Goal: Information Seeking & Learning: Learn about a topic

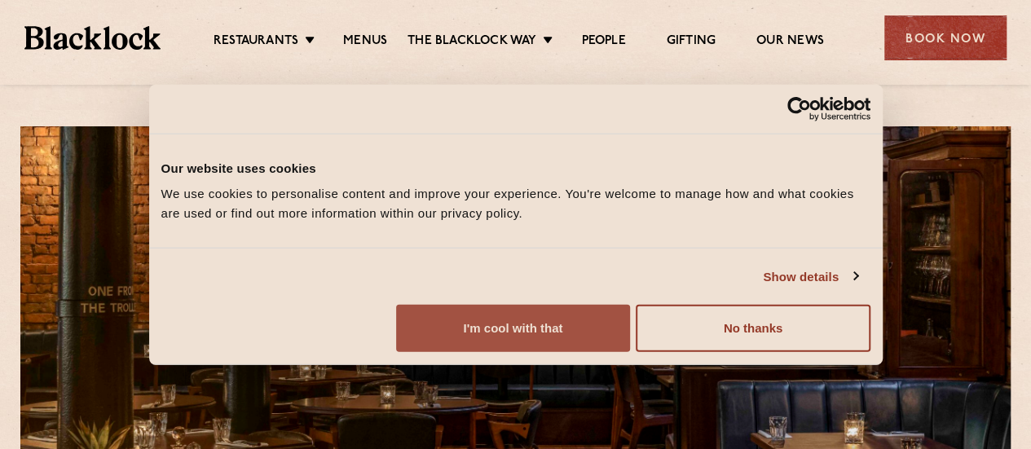
click at [630, 343] on button "I'm cool with that" at bounding box center [513, 328] width 234 height 47
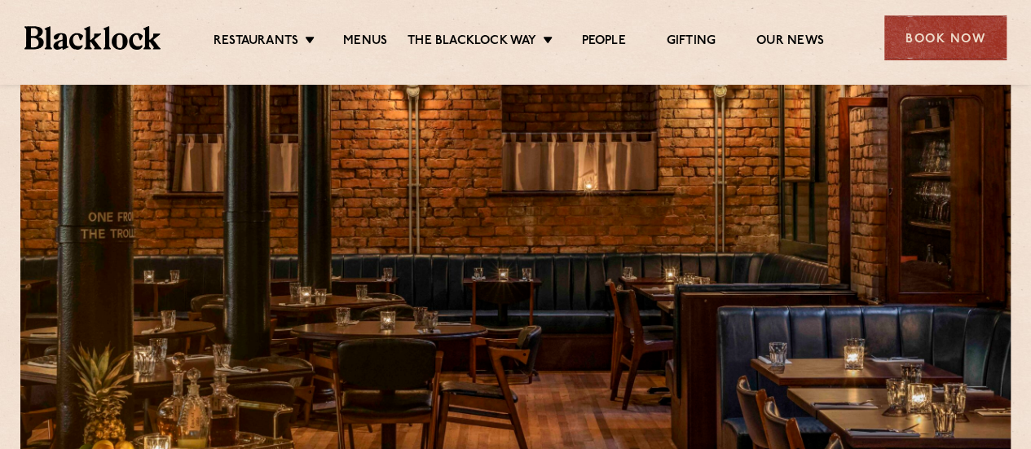
scroll to position [76, 0]
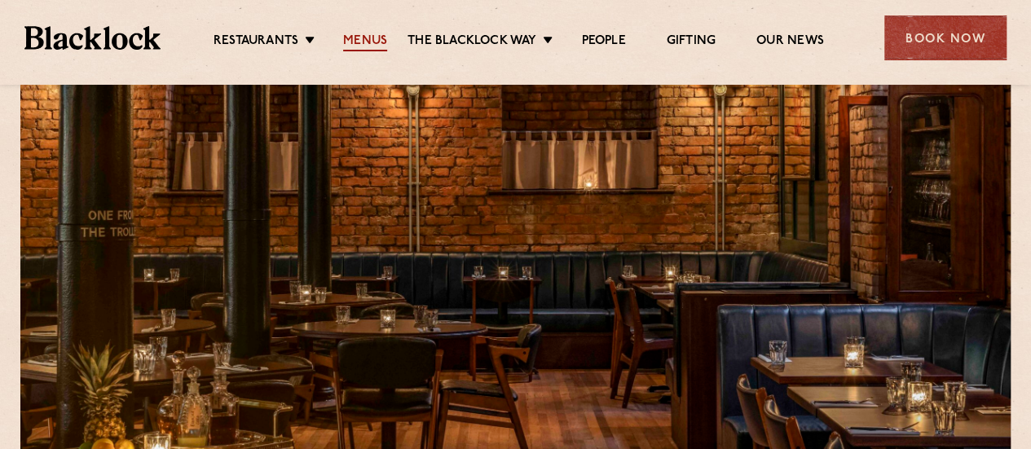
click at [357, 40] on link "Menus" at bounding box center [365, 42] width 44 height 18
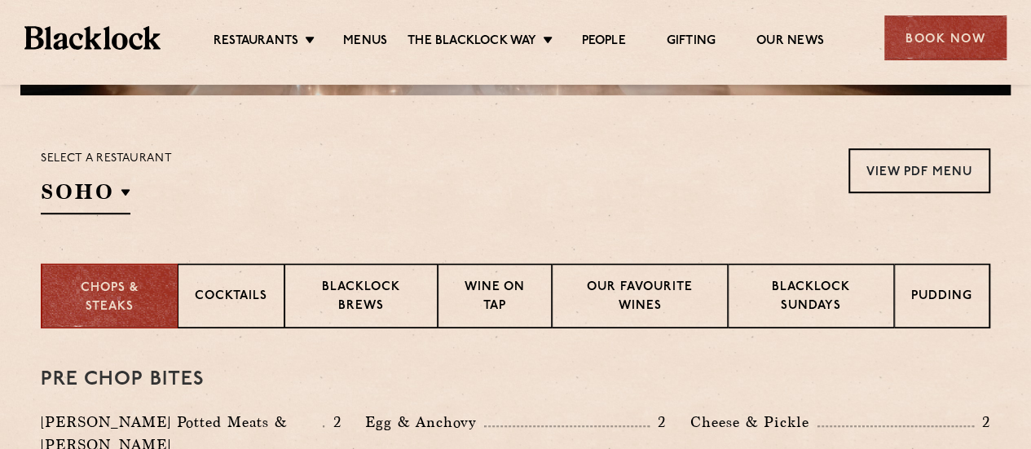
scroll to position [492, 0]
click at [130, 183] on div "Select a restaurant [GEOGRAPHIC_DATA] [GEOGRAPHIC_DATA] [GEOGRAPHIC_DATA] [GEOG…" at bounding box center [106, 181] width 131 height 66
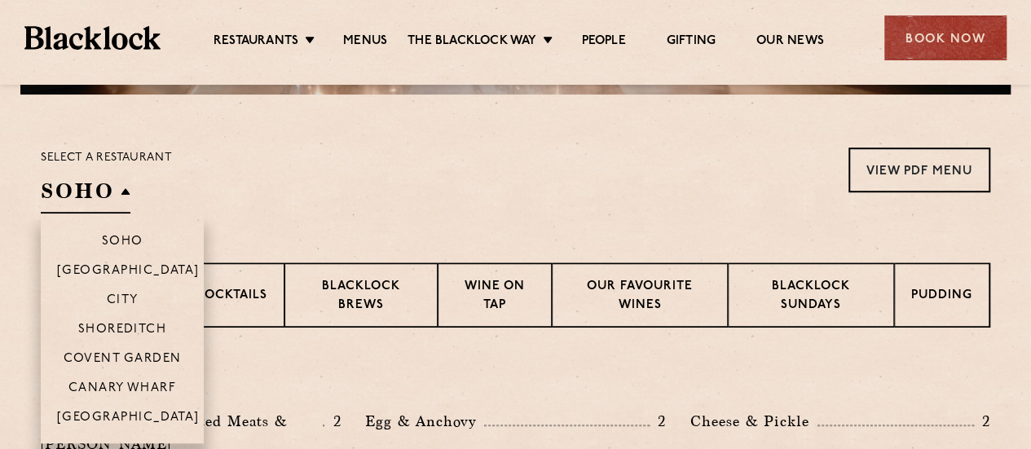
click at [121, 190] on h2 "SOHO" at bounding box center [86, 195] width 90 height 37
click at [121, 420] on p "[GEOGRAPHIC_DATA]" at bounding box center [128, 419] width 143 height 16
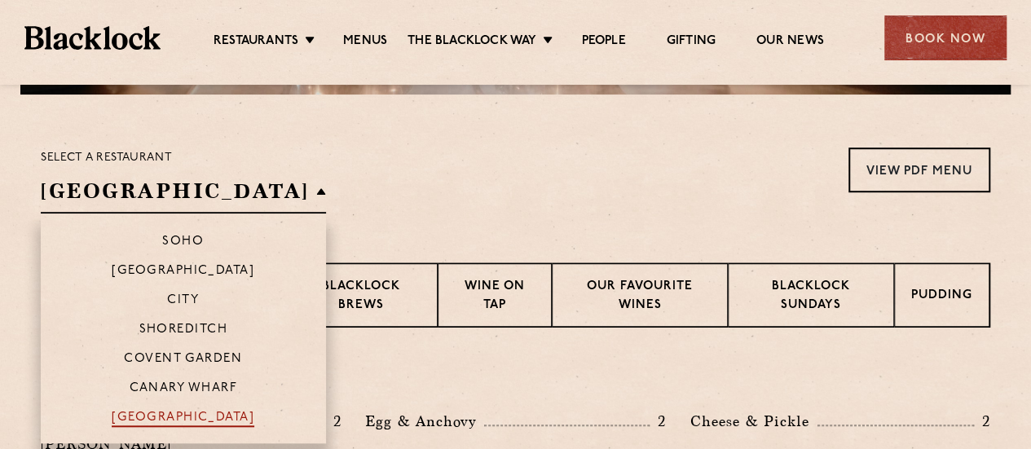
click at [120, 418] on p "[GEOGRAPHIC_DATA]" at bounding box center [183, 419] width 143 height 16
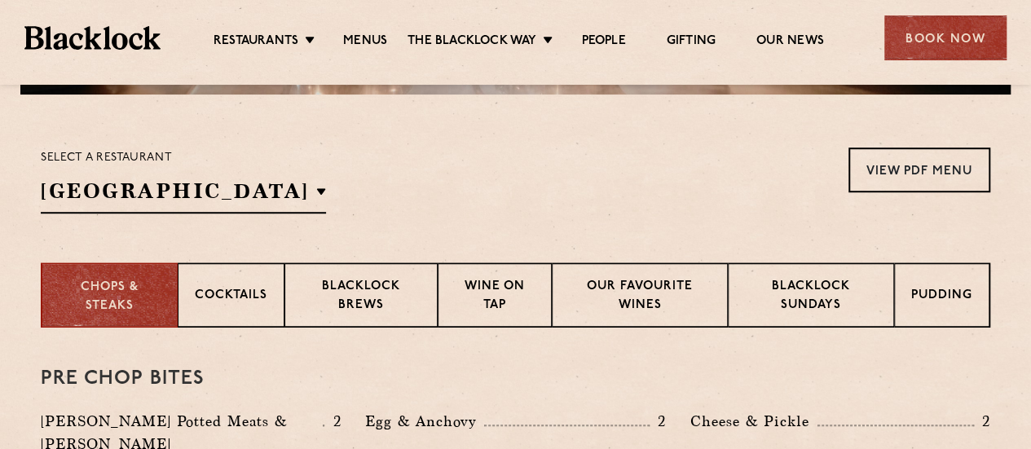
click at [608, 154] on div "Select a restaurant [GEOGRAPHIC_DATA] [GEOGRAPHIC_DATA] [GEOGRAPHIC_DATA] [GEOG…" at bounding box center [515, 181] width 949 height 66
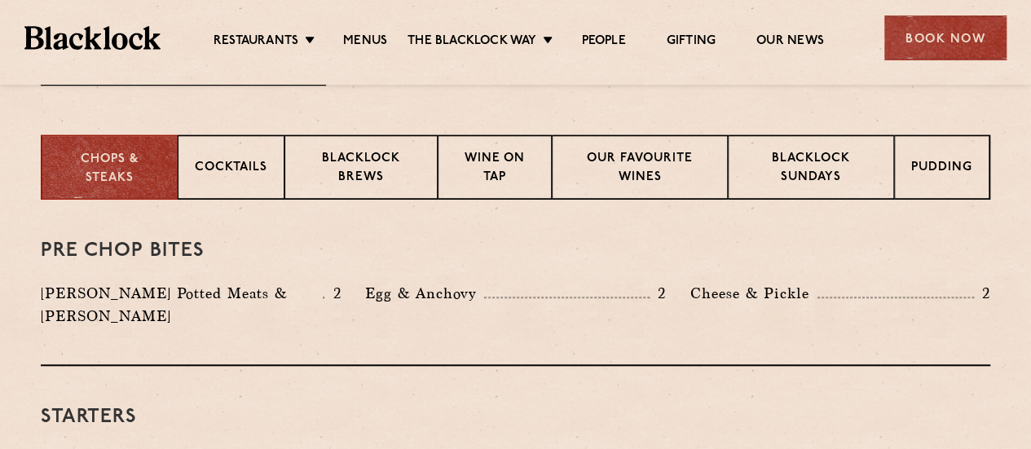
scroll to position [621, 0]
click at [807, 154] on p "Blacklock Sundays" at bounding box center [811, 168] width 132 height 38
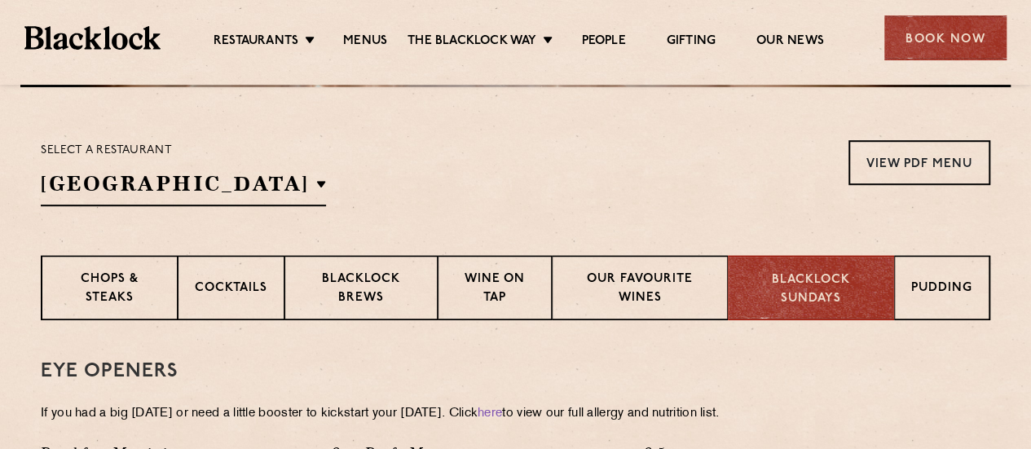
scroll to position [499, 0]
